Goal: Transaction & Acquisition: Purchase product/service

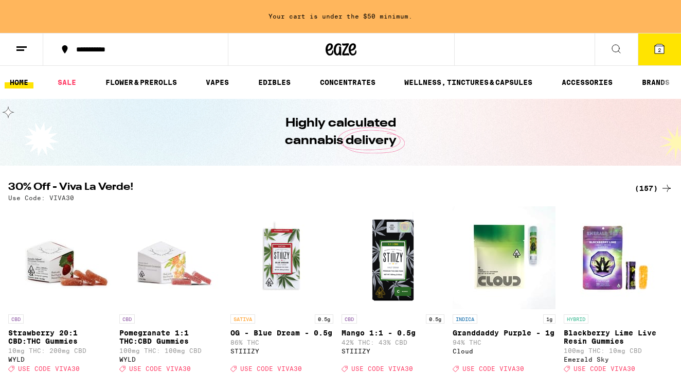
click at [652, 57] on button "2" at bounding box center [659, 49] width 43 height 32
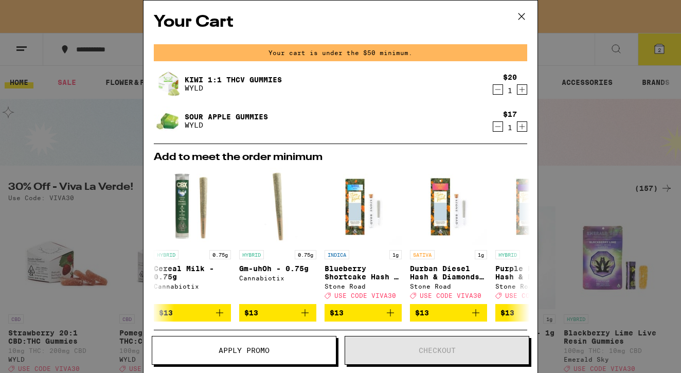
click at [521, 129] on icon "Increment" at bounding box center [522, 126] width 9 height 12
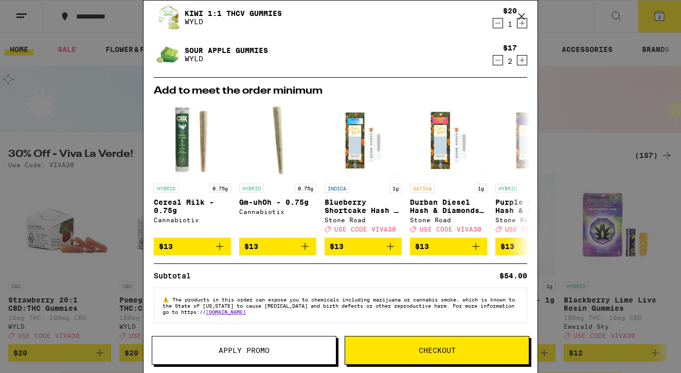
scroll to position [38, 0]
click at [288, 343] on button "Apply Promo" at bounding box center [244, 350] width 185 height 29
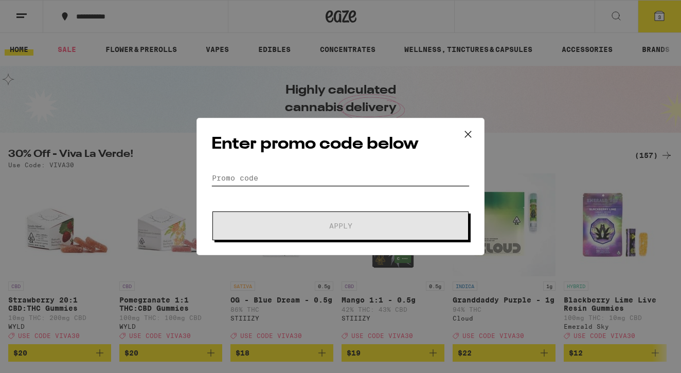
click at [323, 183] on input "Promo Code" at bounding box center [341, 177] width 258 height 15
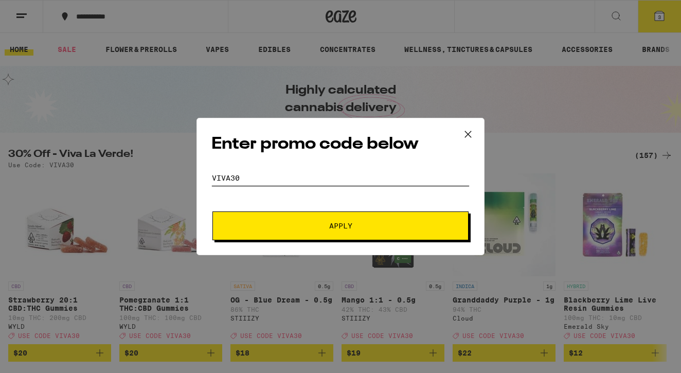
type input "viva30"
click at [326, 222] on button "Apply" at bounding box center [341, 226] width 256 height 29
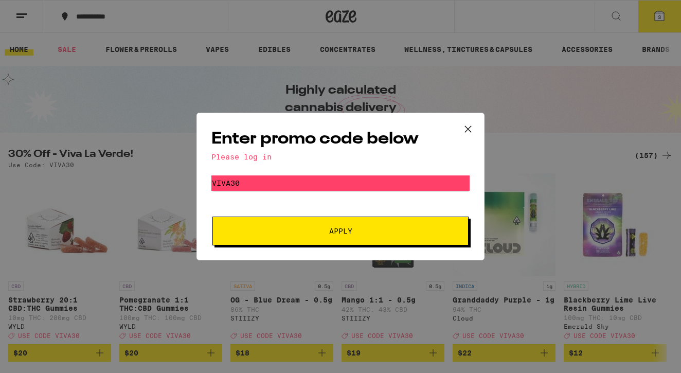
click at [479, 67] on div "Enter promo code below Please log in Promo Code viva30 Apply" at bounding box center [340, 186] width 681 height 373
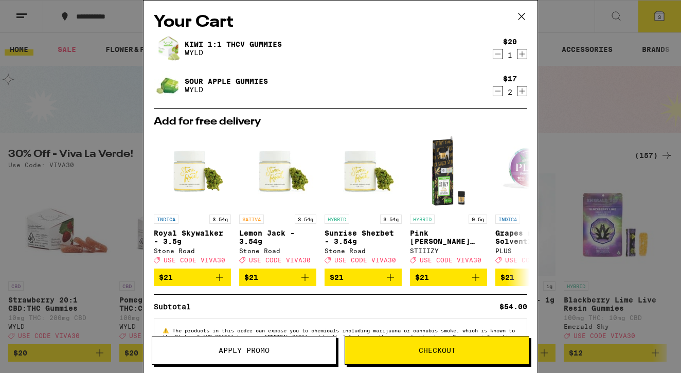
click at [115, 35] on div "Your Cart Kiwi 1:1 THCv Gummies WYLD $20 1 Sour Apple Gummies WYLD $17 2 Add fo…" at bounding box center [340, 186] width 681 height 373
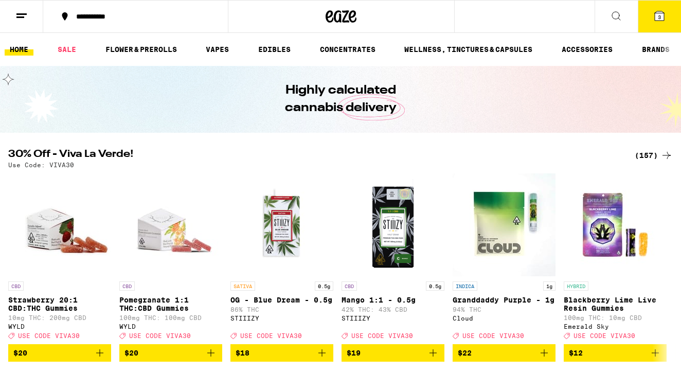
click at [28, 9] on button at bounding box center [21, 17] width 43 height 32
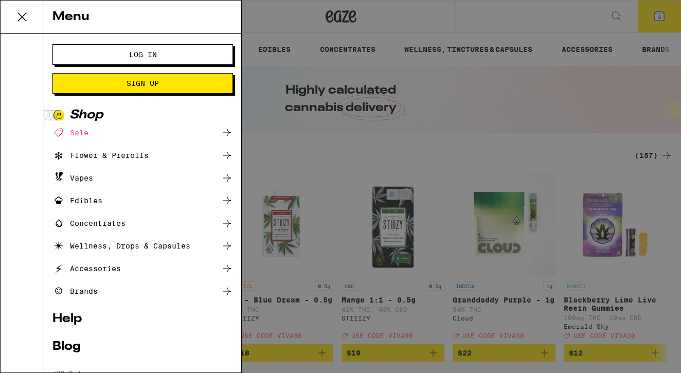
click at [87, 51] on button "Log In" at bounding box center [142, 54] width 181 height 21
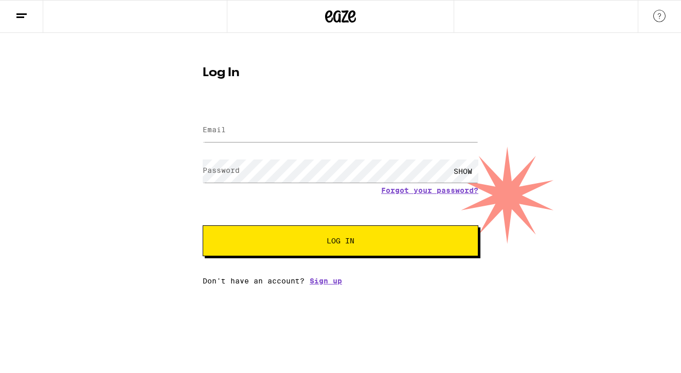
click at [223, 132] on label "Email" at bounding box center [214, 130] width 23 height 8
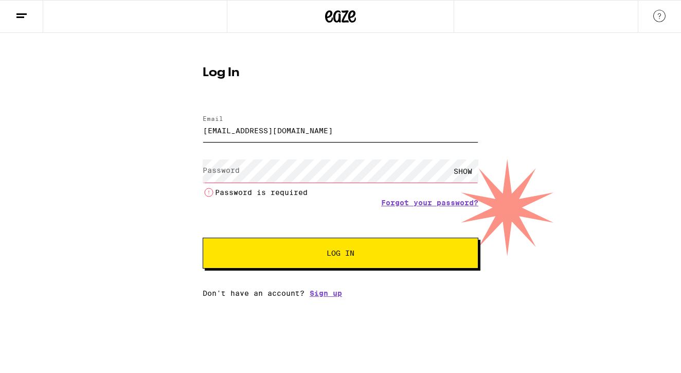
click at [223, 129] on input "[EMAIL_ADDRESS][DOMAIN_NAME]" at bounding box center [341, 130] width 276 height 23
click at [236, 172] on label "Password" at bounding box center [221, 170] width 37 height 8
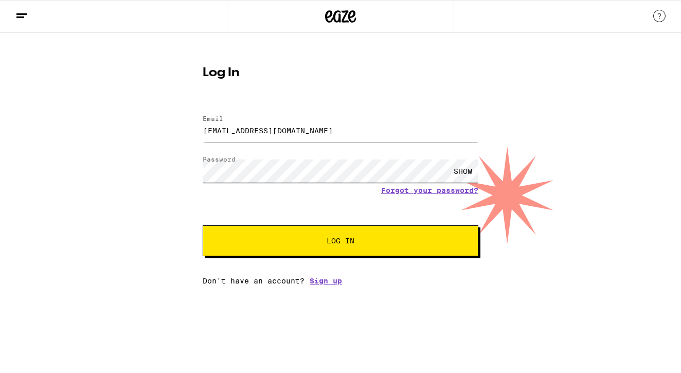
click at [341, 242] on button "Log In" at bounding box center [341, 240] width 276 height 31
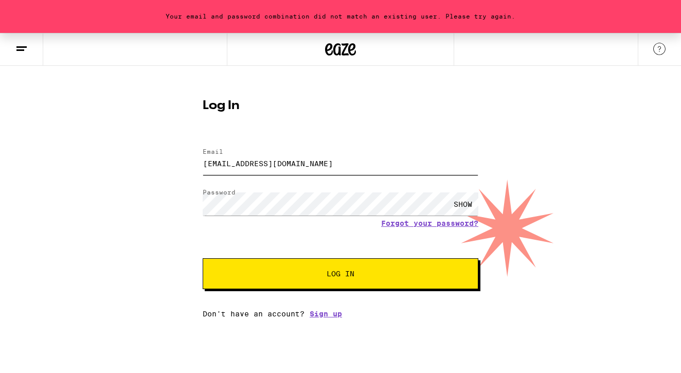
click at [298, 164] on input "[EMAIL_ADDRESS][DOMAIN_NAME]" at bounding box center [341, 163] width 276 height 23
type input "[EMAIL_ADDRESS][DOMAIN_NAME]"
click at [280, 273] on span "Log In" at bounding box center [340, 273] width 192 height 7
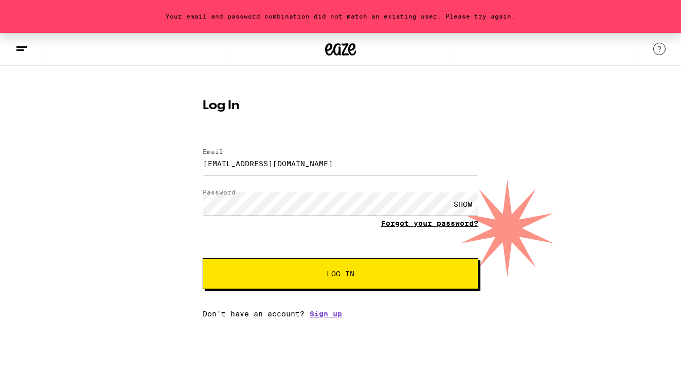
click at [397, 224] on link "Forgot your password?" at bounding box center [429, 223] width 97 height 8
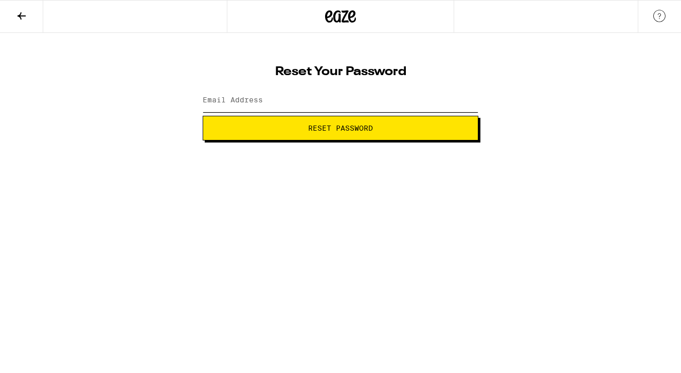
click at [324, 106] on input "Email Address" at bounding box center [341, 100] width 276 height 23
type input "[EMAIL_ADDRESS][DOMAIN_NAME]"
click at [323, 121] on button "Reset Password" at bounding box center [341, 128] width 276 height 25
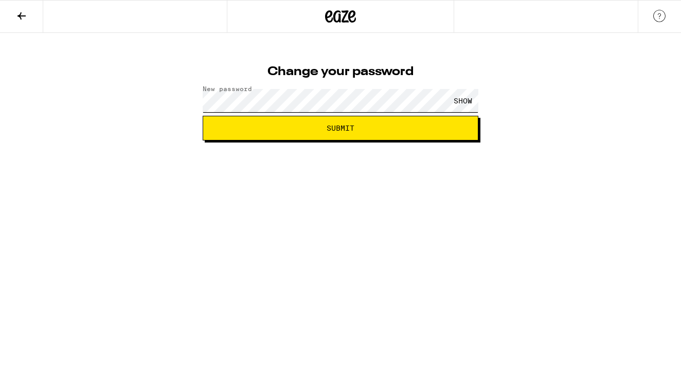
click at [341, 128] on button "Submit" at bounding box center [341, 128] width 276 height 25
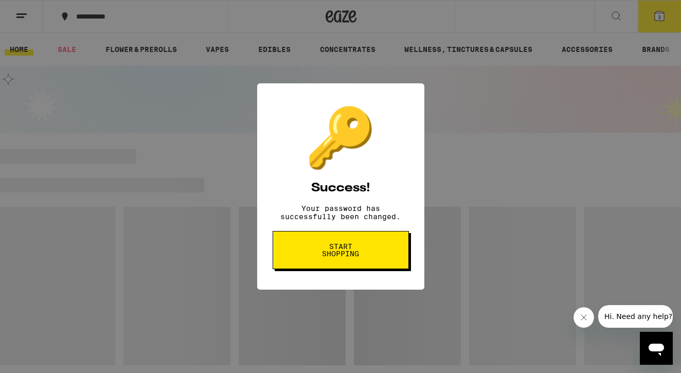
click at [325, 257] on span "Start shopping" at bounding box center [340, 250] width 53 height 14
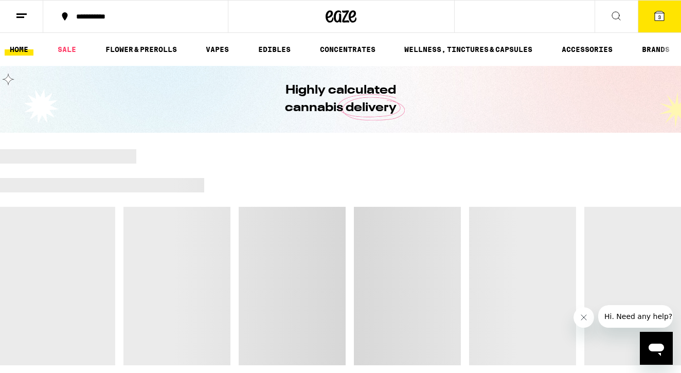
click at [653, 24] on button "3" at bounding box center [659, 17] width 43 height 32
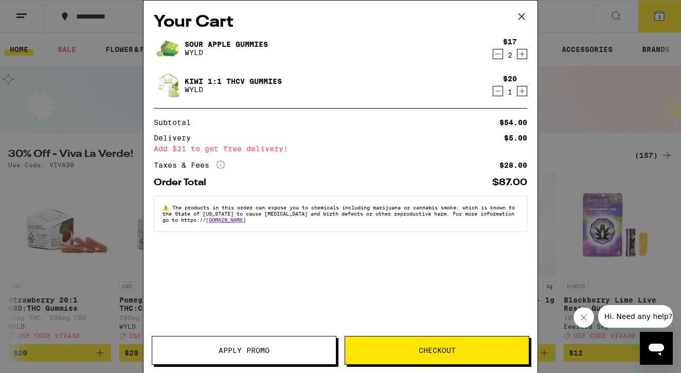
click at [210, 349] on span "Apply Promo" at bounding box center [244, 350] width 184 height 7
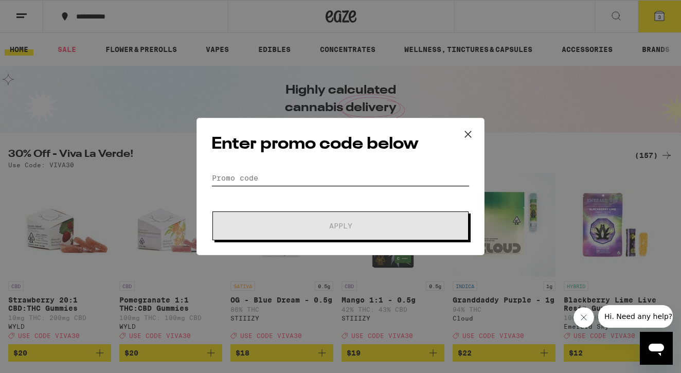
click at [277, 182] on input "Promo Code" at bounding box center [341, 177] width 258 height 15
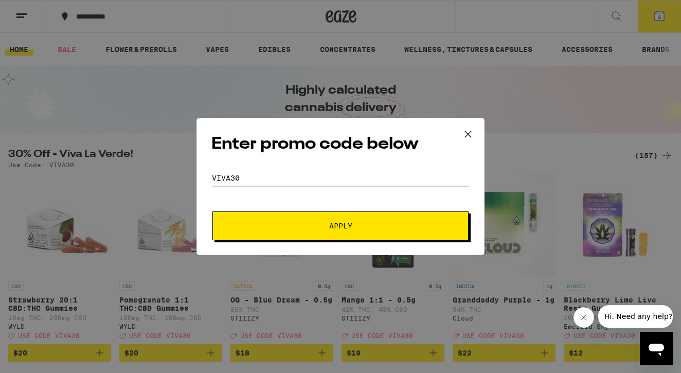
type input "VIVA30"
click at [341, 226] on button "Apply" at bounding box center [341, 226] width 256 height 29
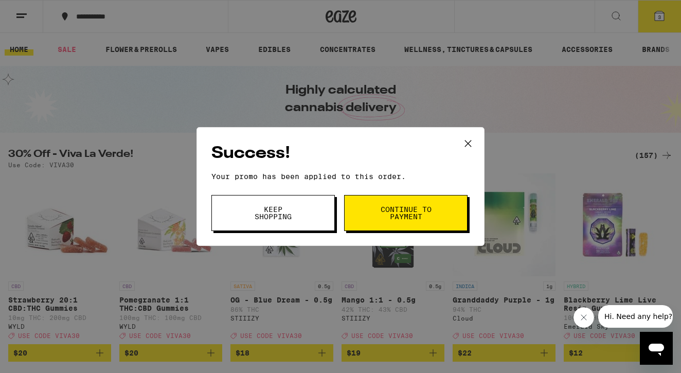
click at [306, 216] on button "Keep Shopping" at bounding box center [274, 213] width 124 height 36
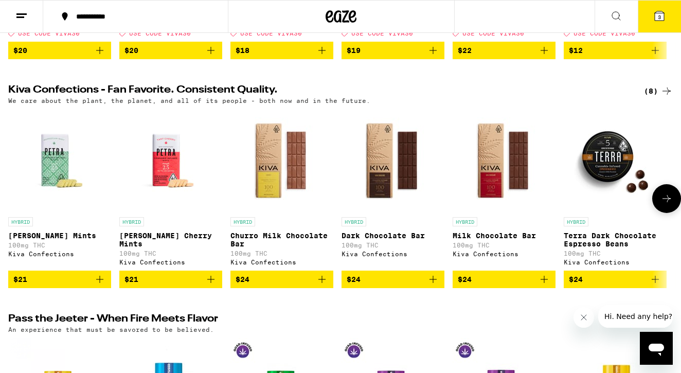
scroll to position [57, 0]
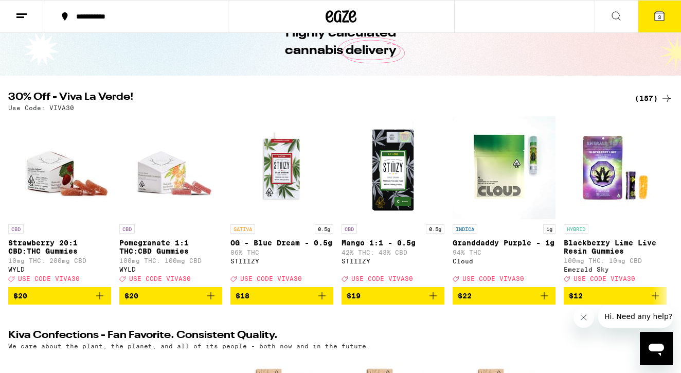
click at [644, 99] on div "(157)" at bounding box center [654, 98] width 38 height 12
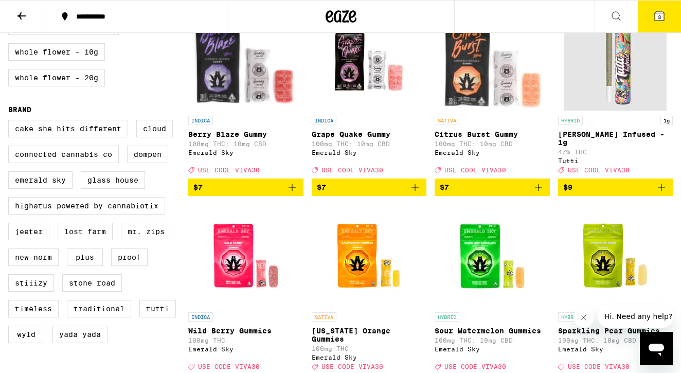
scroll to position [727, 0]
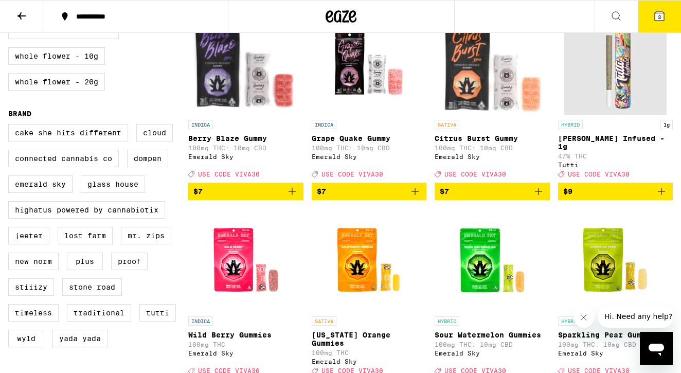
click at [621, 198] on span "$9" at bounding box center [616, 191] width 105 height 12
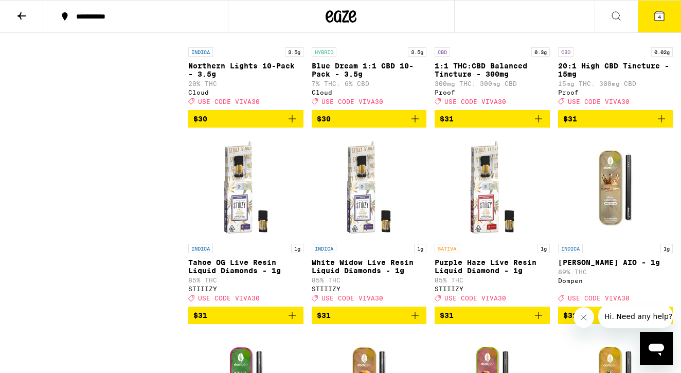
scroll to position [5934, 0]
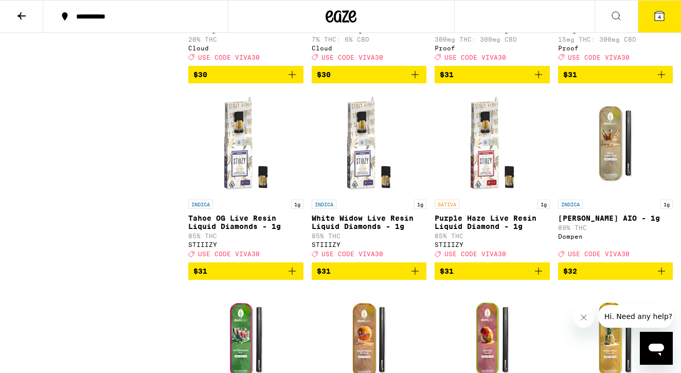
click at [409, 81] on icon "Add to bag" at bounding box center [415, 74] width 12 height 12
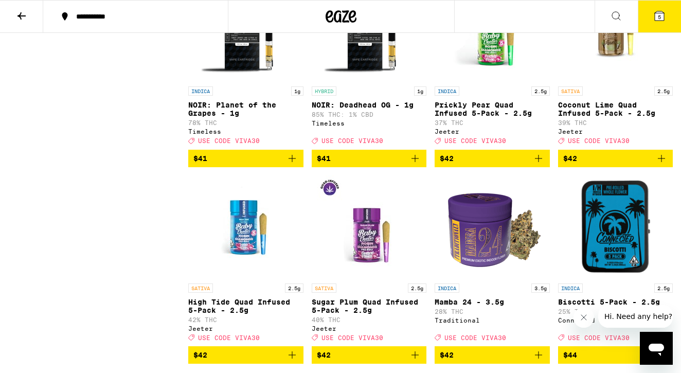
scroll to position [6835, 0]
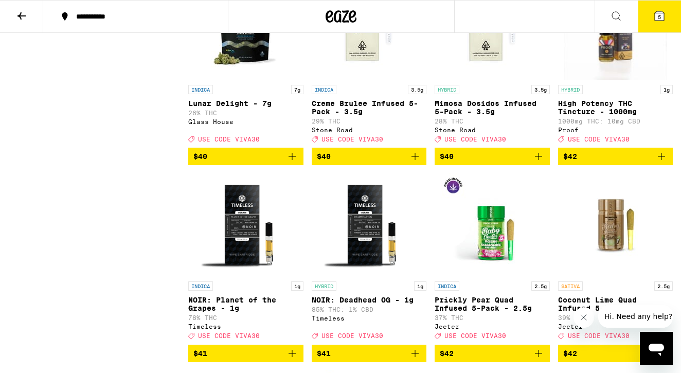
click at [665, 12] on icon at bounding box center [660, 16] width 12 height 12
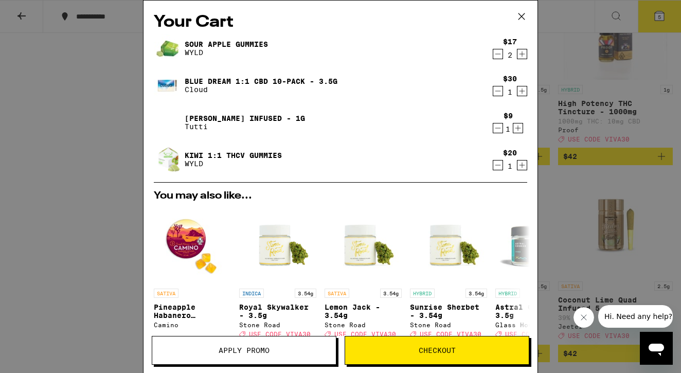
click at [521, 56] on icon "Increment" at bounding box center [522, 54] width 9 height 12
click at [498, 93] on icon "Decrement" at bounding box center [498, 91] width 9 height 12
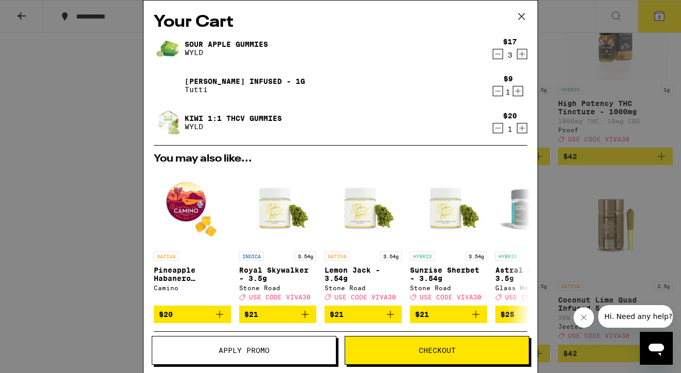
click at [499, 128] on icon "Decrement" at bounding box center [498, 128] width 9 height 12
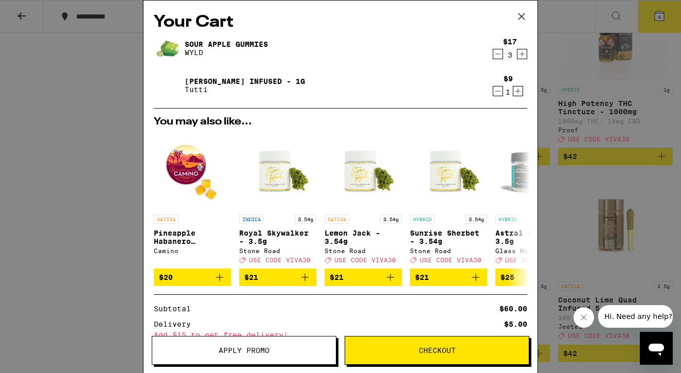
click at [517, 92] on icon "Increment" at bounding box center [518, 91] width 9 height 12
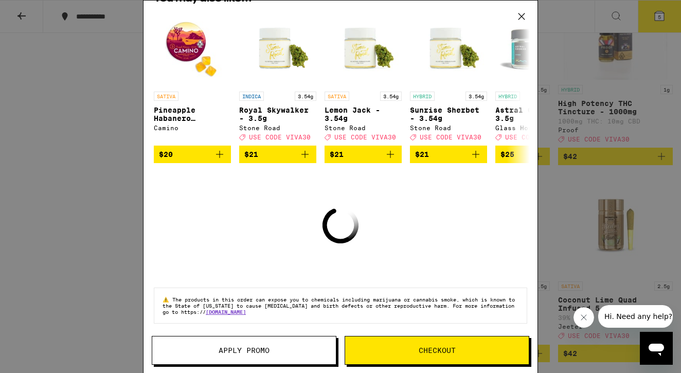
scroll to position [130, 0]
